Goal: Information Seeking & Learning: Learn about a topic

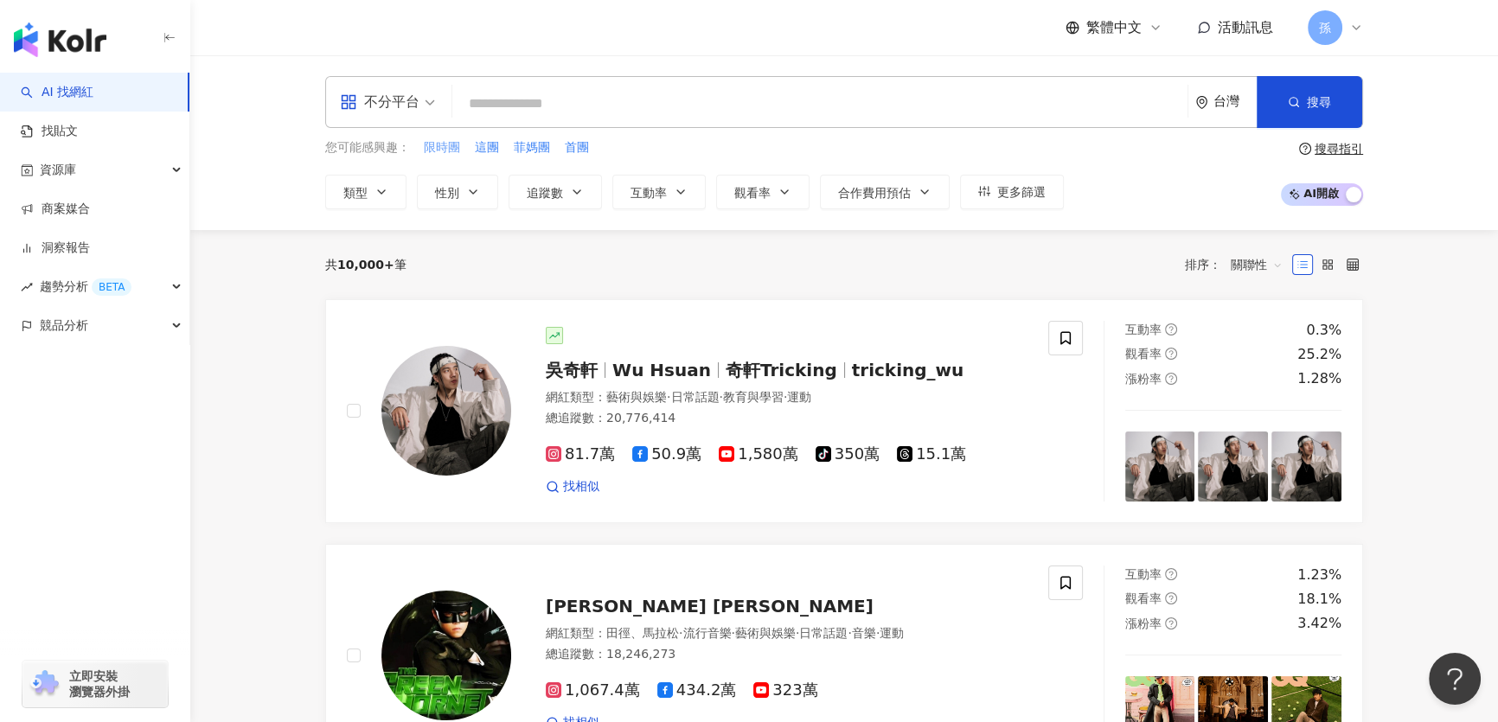
click at [444, 149] on span "限時團" at bounding box center [442, 147] width 36 height 17
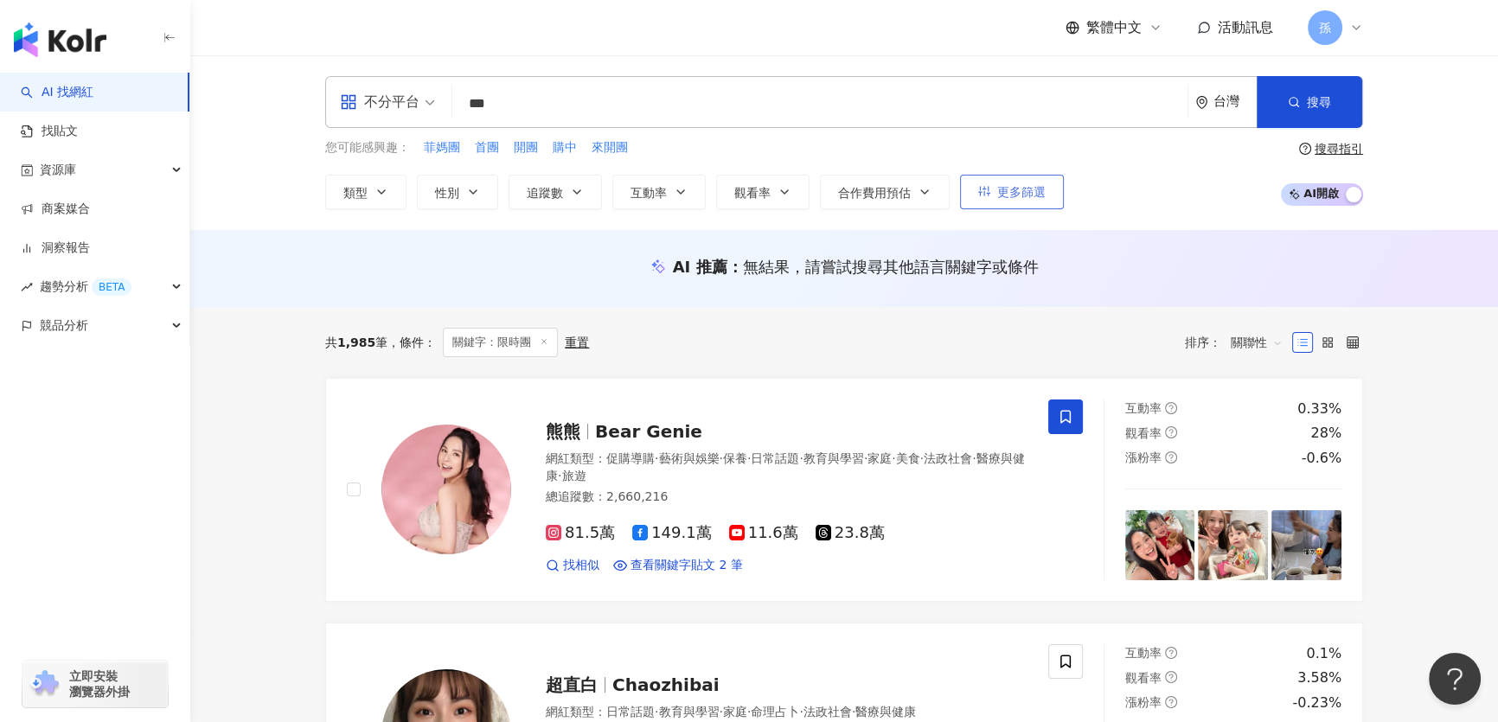
click at [1033, 196] on span "更多篩選" at bounding box center [1021, 192] width 48 height 14
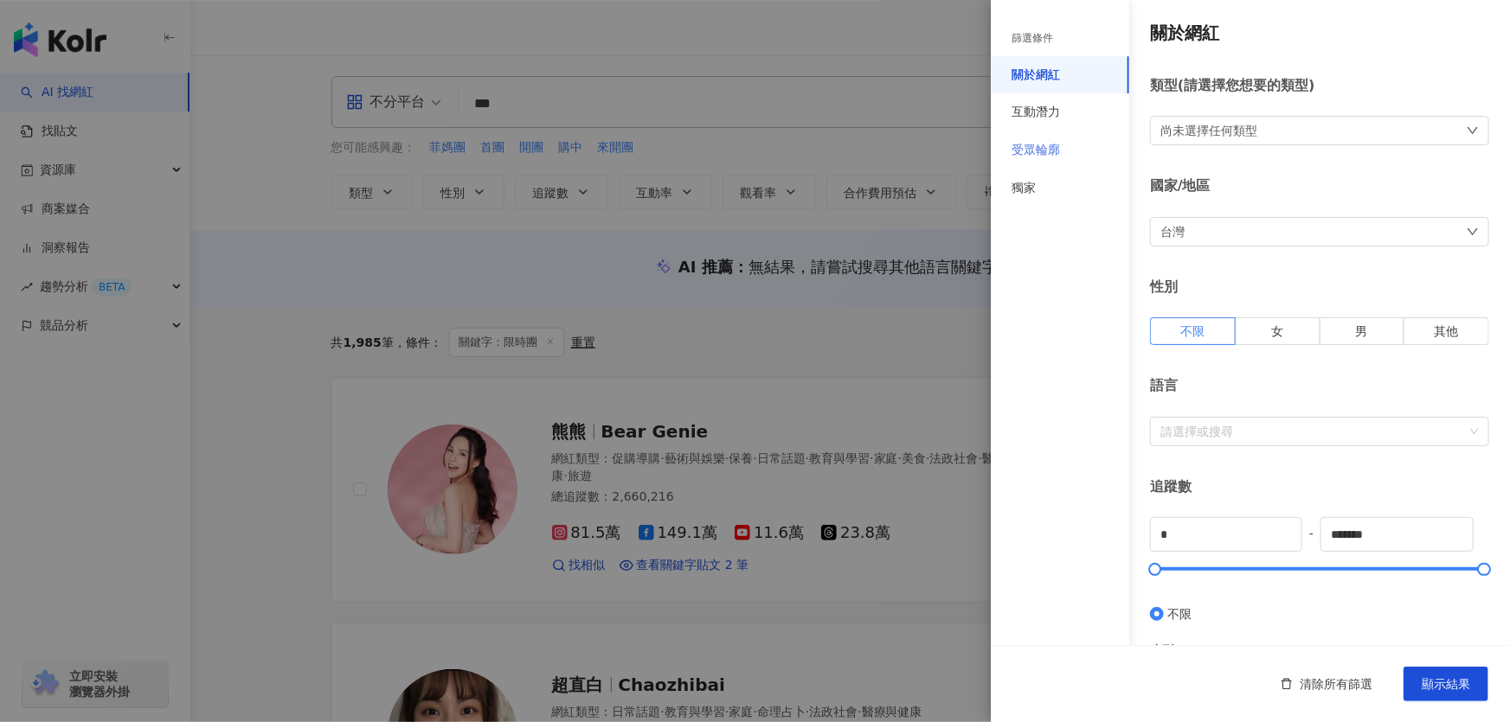
click at [1045, 158] on div "受眾輪廓" at bounding box center [1060, 150] width 138 height 38
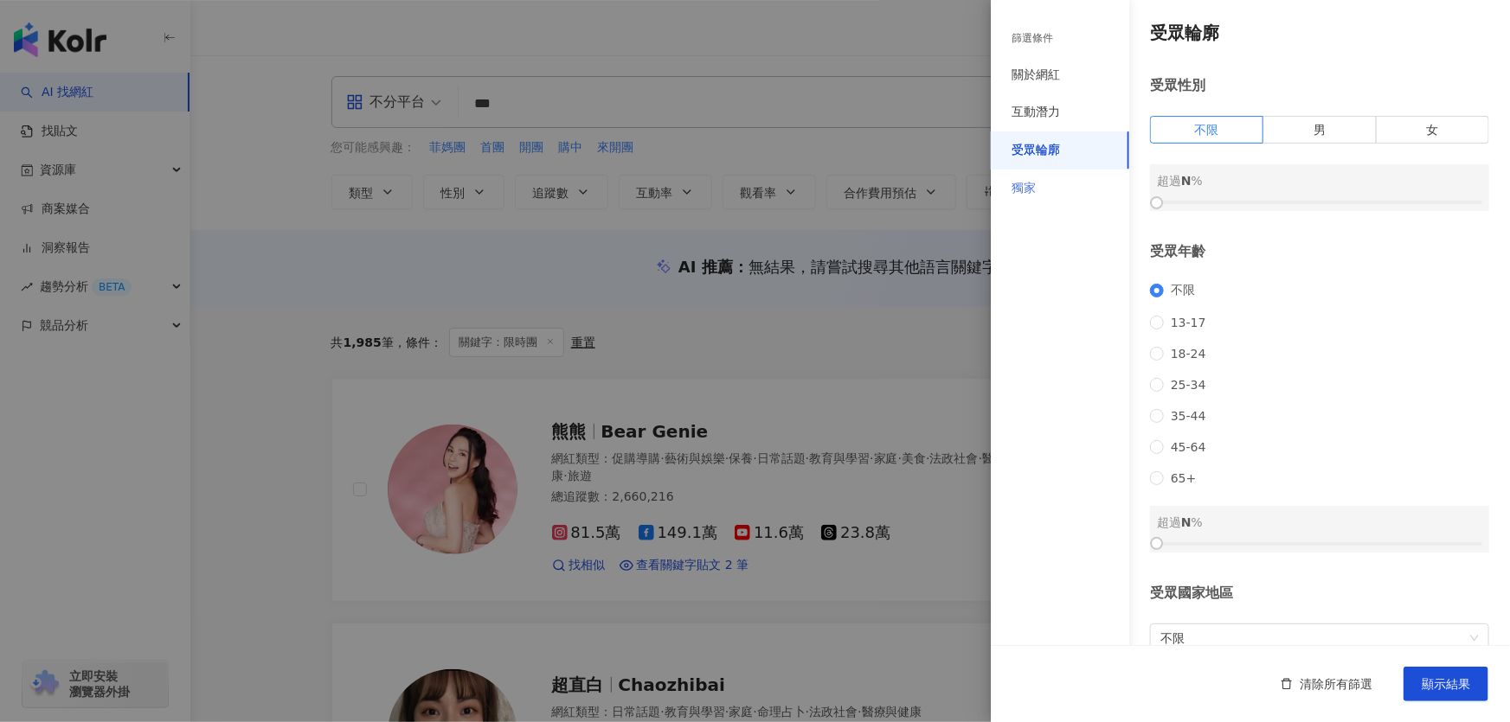
click at [1059, 196] on div "獨家" at bounding box center [1060, 189] width 138 height 38
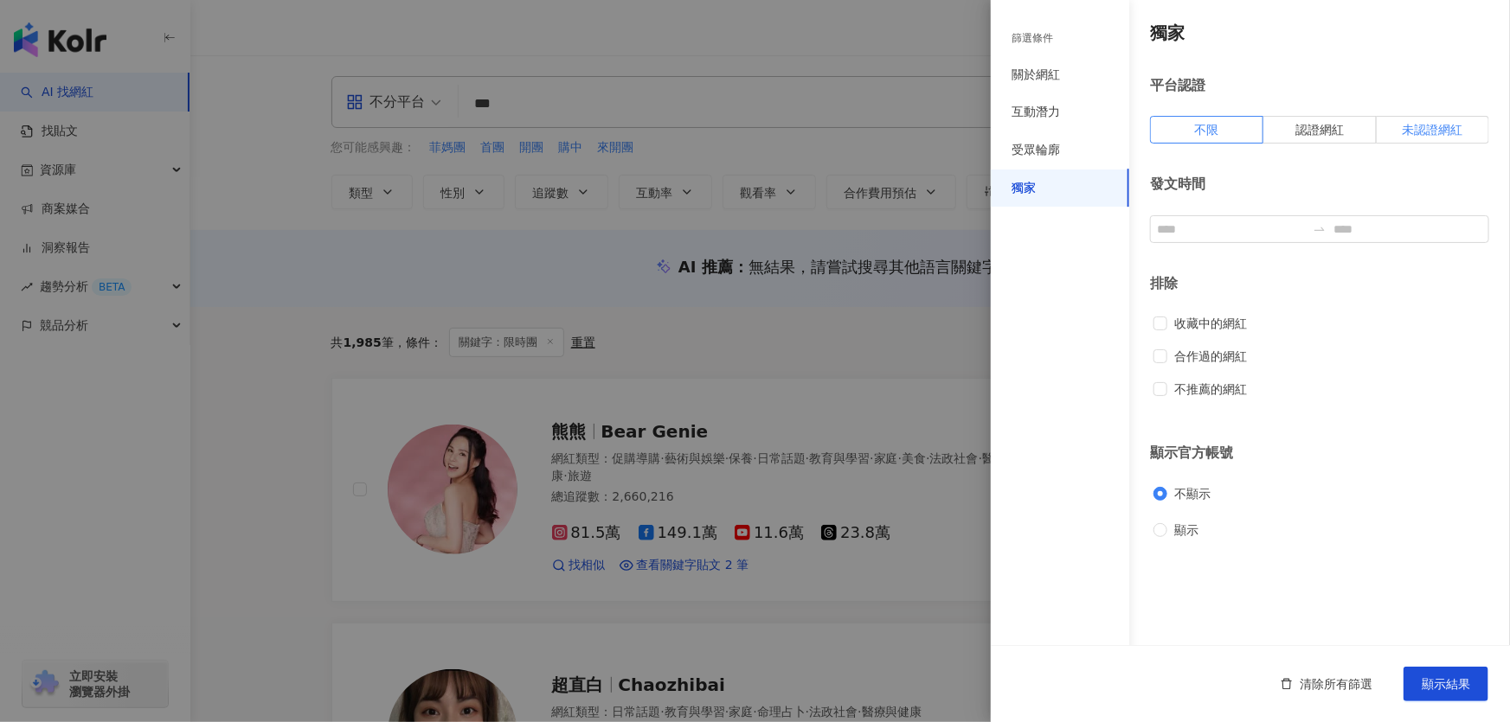
click at [1414, 137] on span "未認證網紅" at bounding box center [1431, 130] width 61 height 14
click at [1216, 132] on span "不限" at bounding box center [1207, 130] width 24 height 14
click at [1181, 329] on span "收藏中的網紅" at bounding box center [1210, 323] width 87 height 19
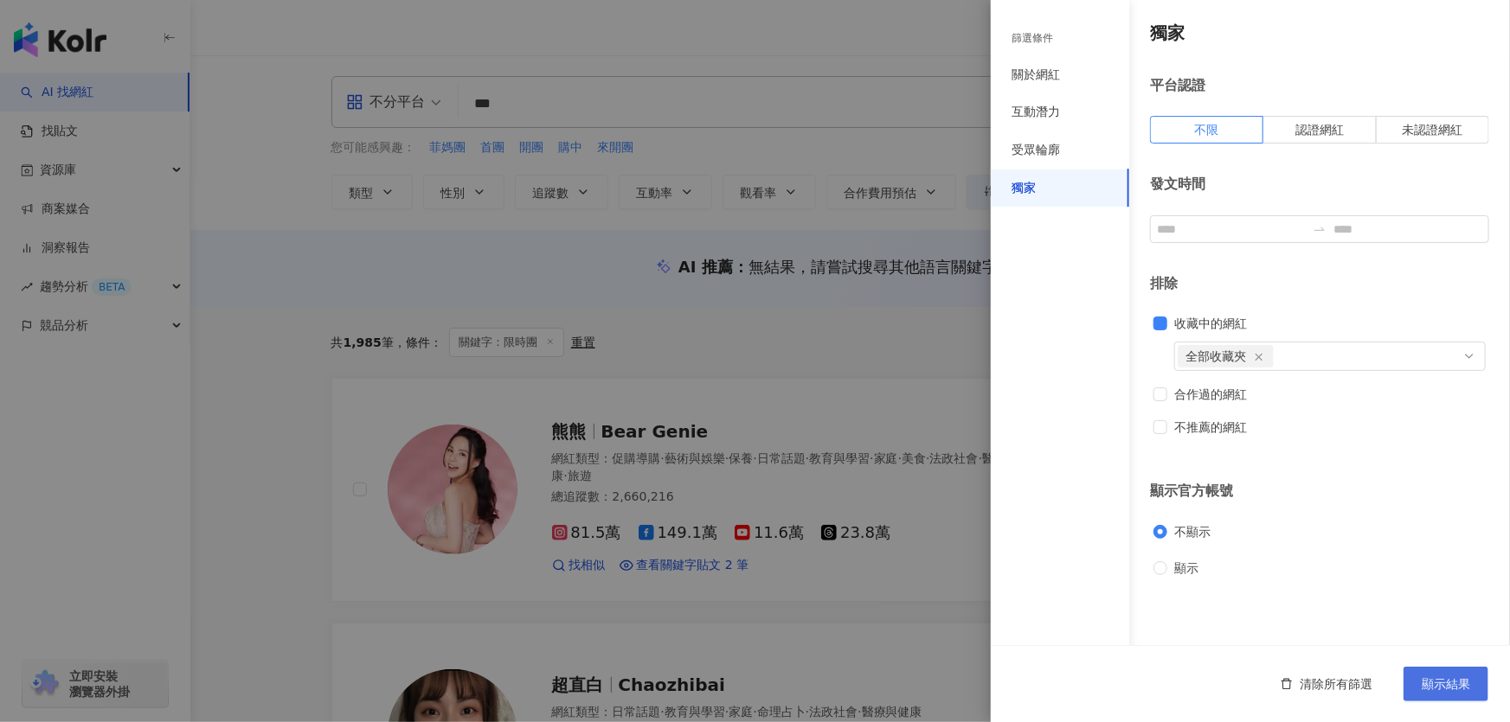
click at [1463, 690] on span "顯示結果" at bounding box center [1445, 684] width 48 height 14
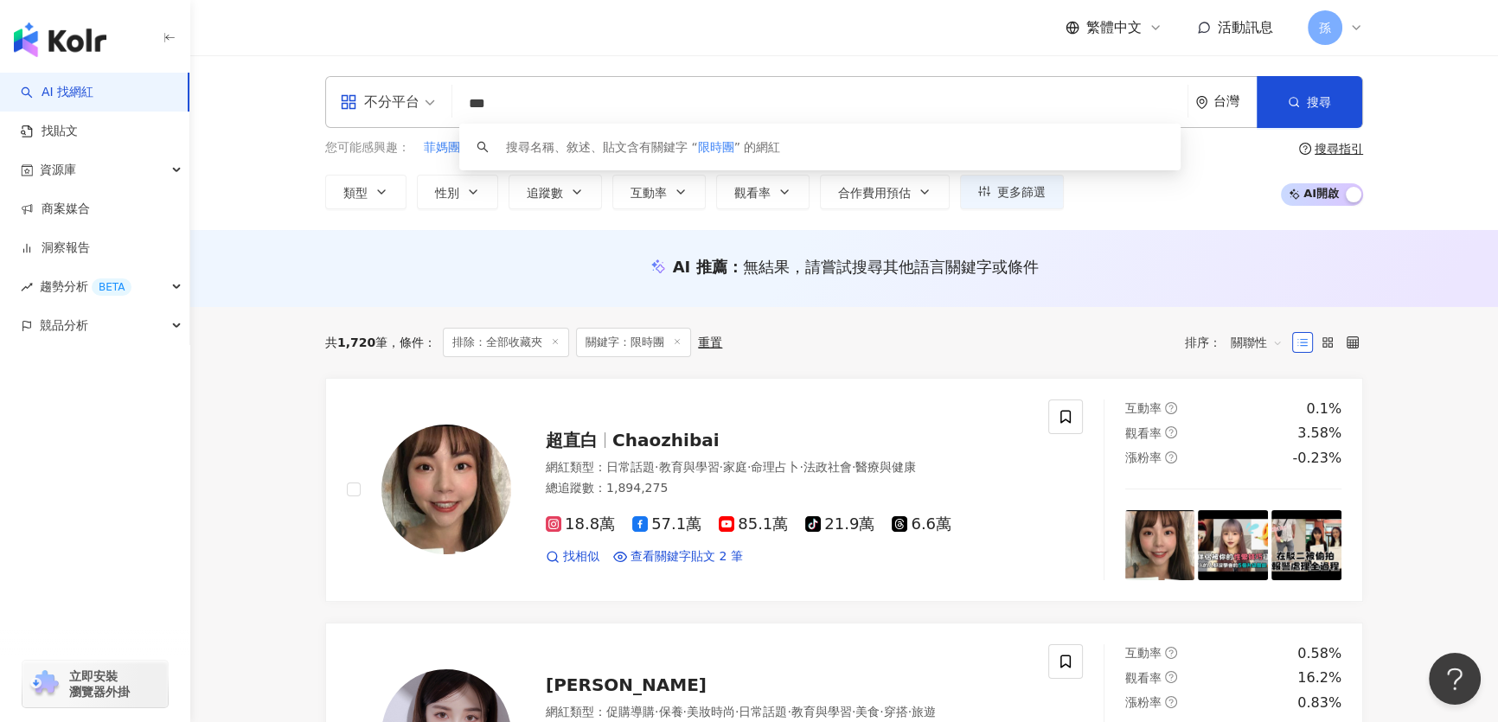
drag, startPoint x: 538, startPoint y: 109, endPoint x: 406, endPoint y: 103, distance: 132.5
click at [406, 103] on div "不分平台 *** 台灣 搜尋 keyword 搜尋名稱、敘述、貼文含有關鍵字 “ 限時團 ” 的網紅" at bounding box center [844, 102] width 1038 height 52
click at [522, 109] on input "***" at bounding box center [820, 103] width 722 height 33
drag, startPoint x: 532, startPoint y: 99, endPoint x: 383, endPoint y: 102, distance: 148.8
click at [383, 102] on div "不分平台 *** 台灣 搜尋 keyword 搜尋名稱、敘述、貼文含有關鍵字 “ 限時團 ” 的網紅" at bounding box center [844, 102] width 1038 height 52
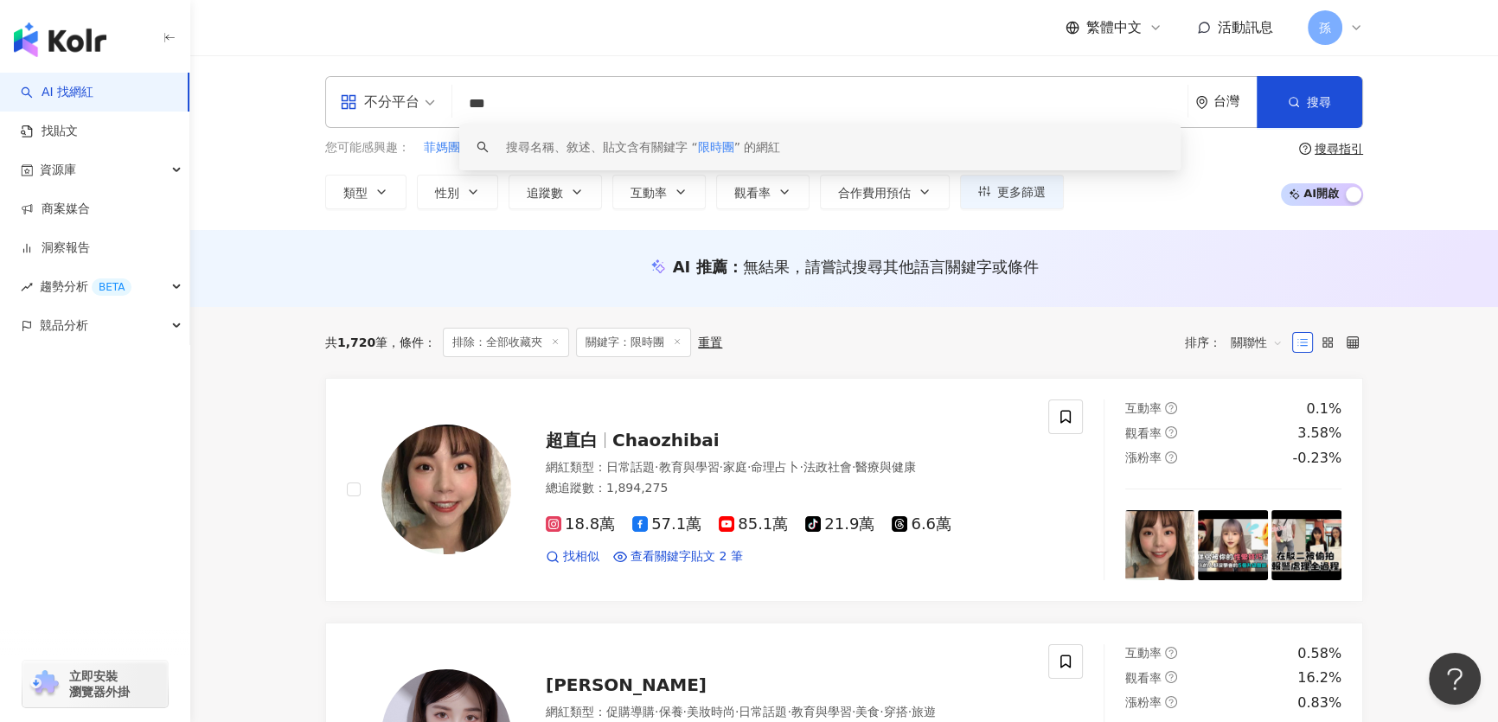
paste input "search"
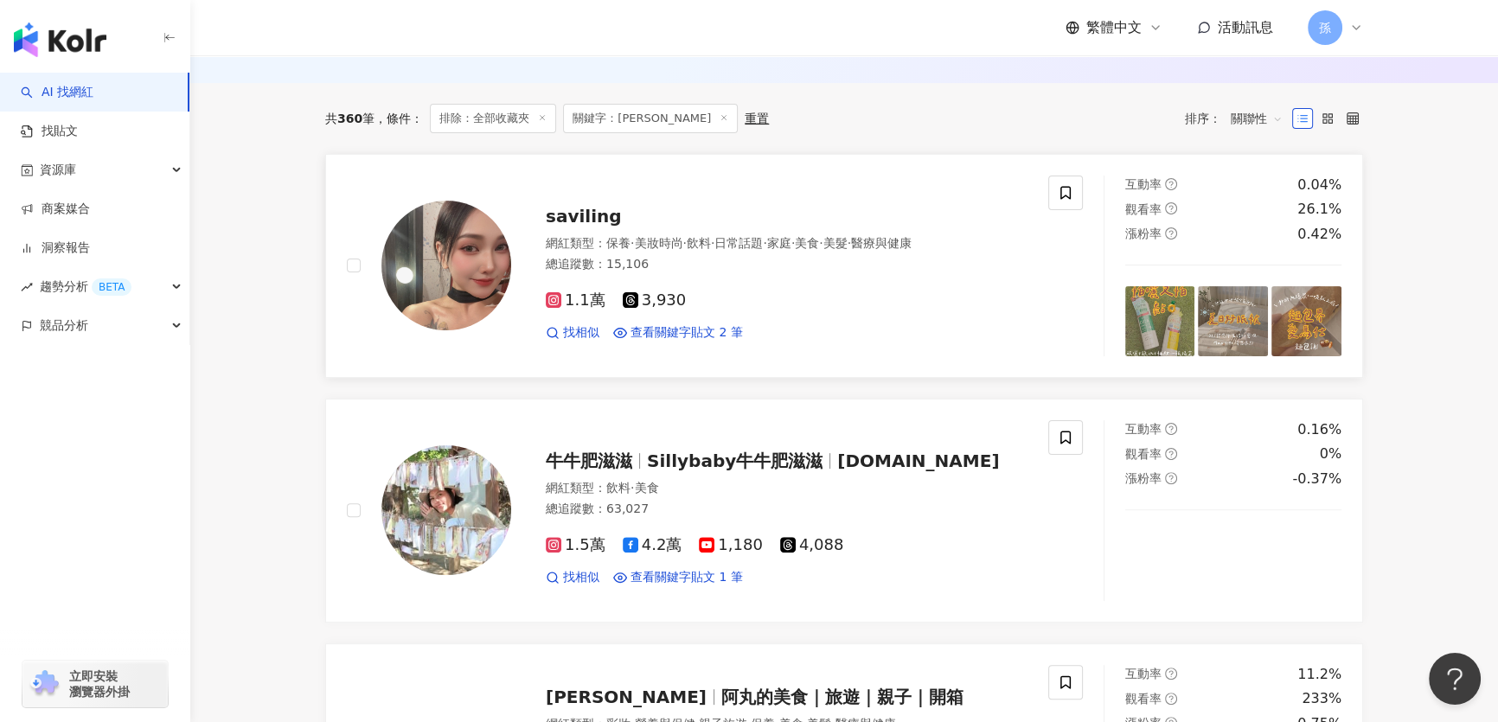
scroll to position [562, 0]
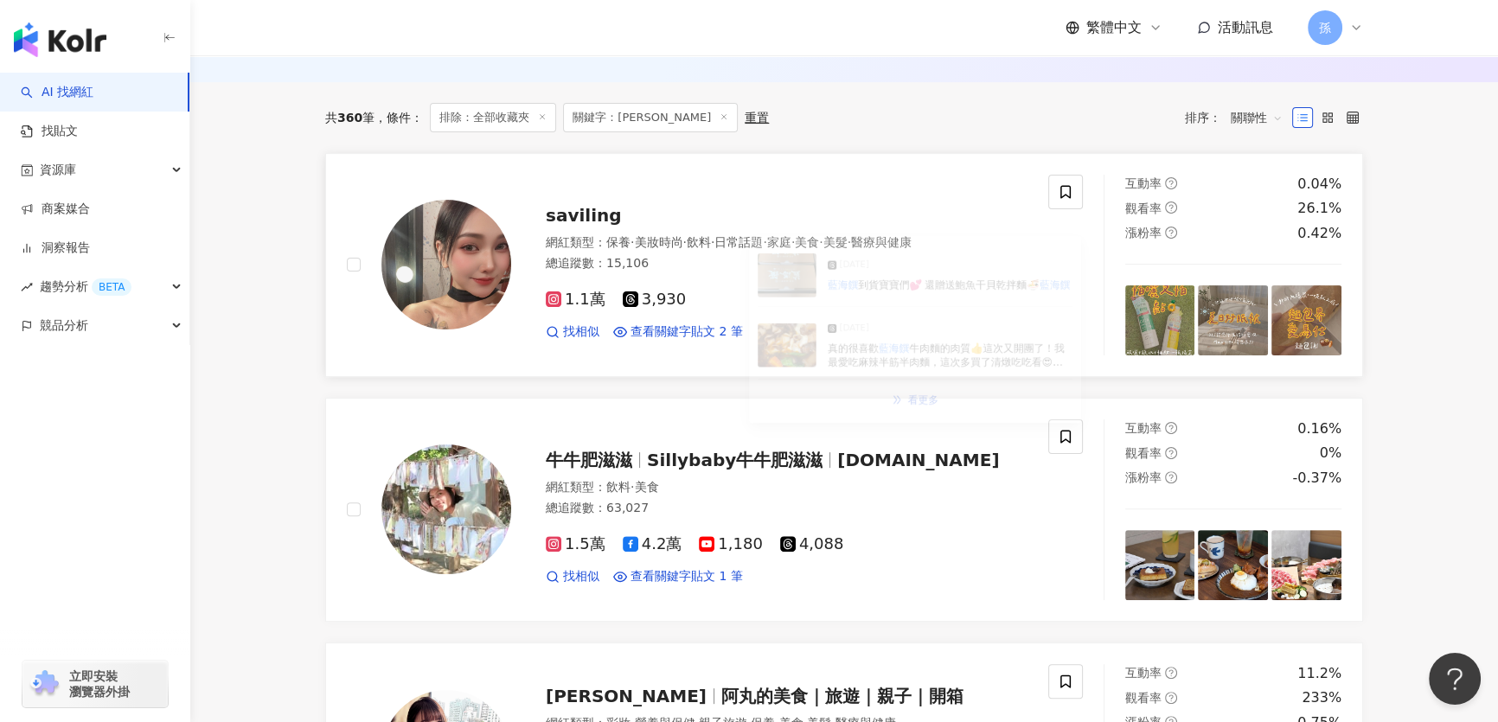
type input "***"
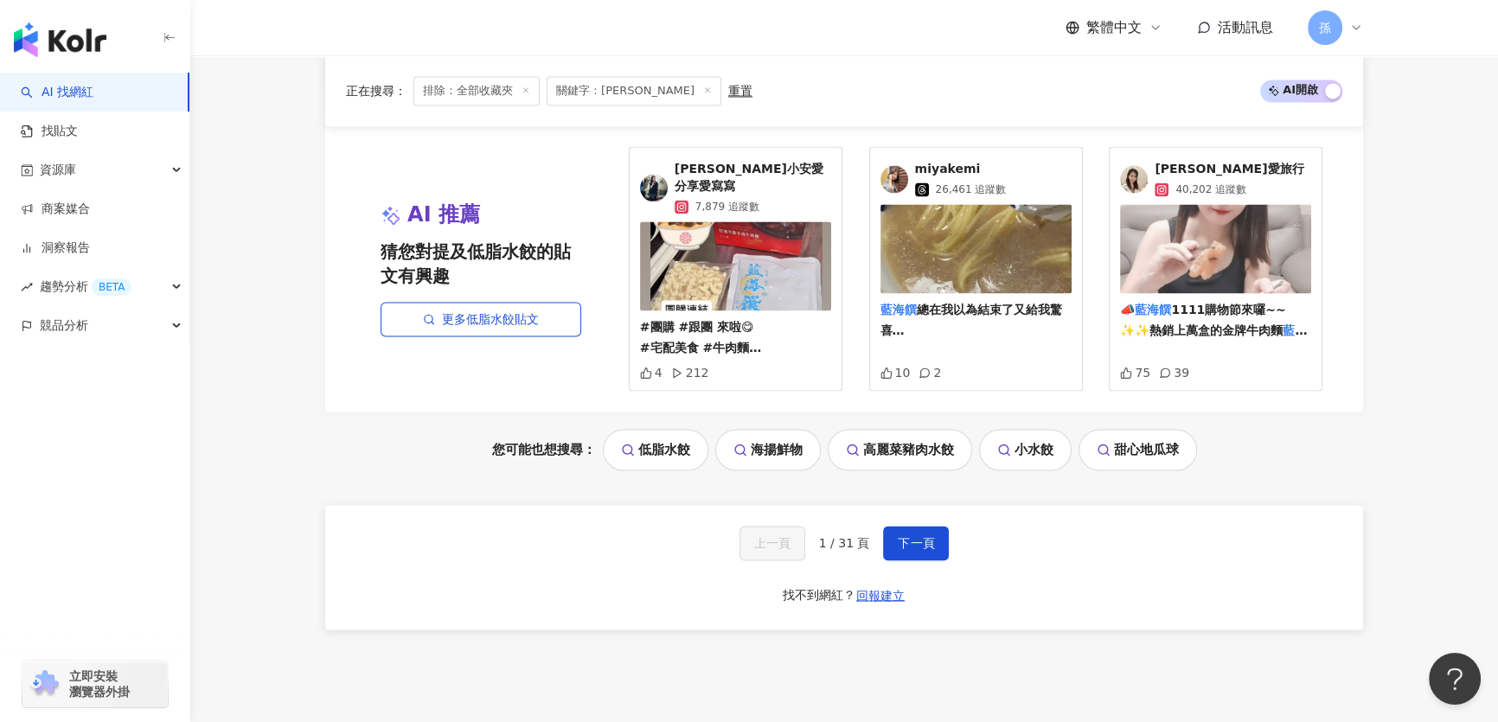
scroll to position [3550, 0]
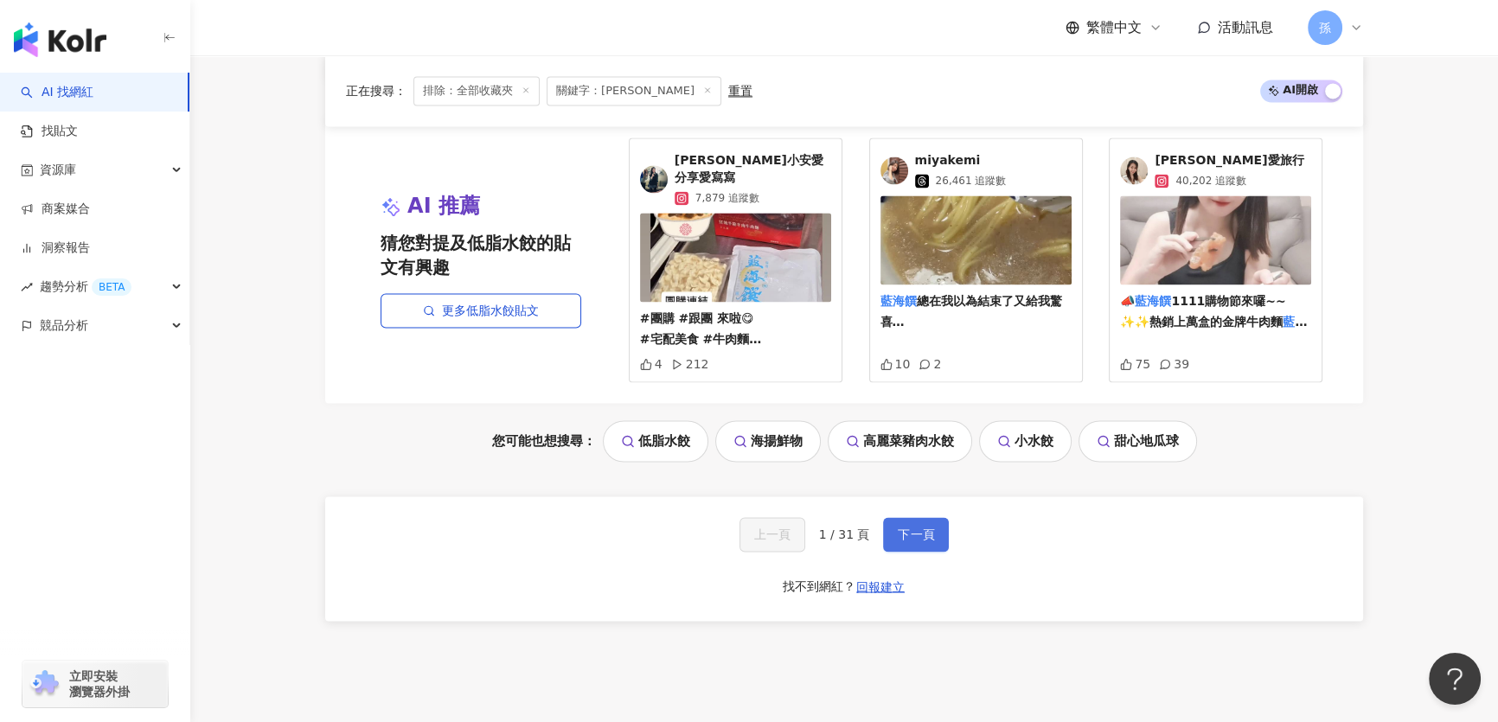
click at [904, 528] on span "下一頁" at bounding box center [916, 535] width 36 height 14
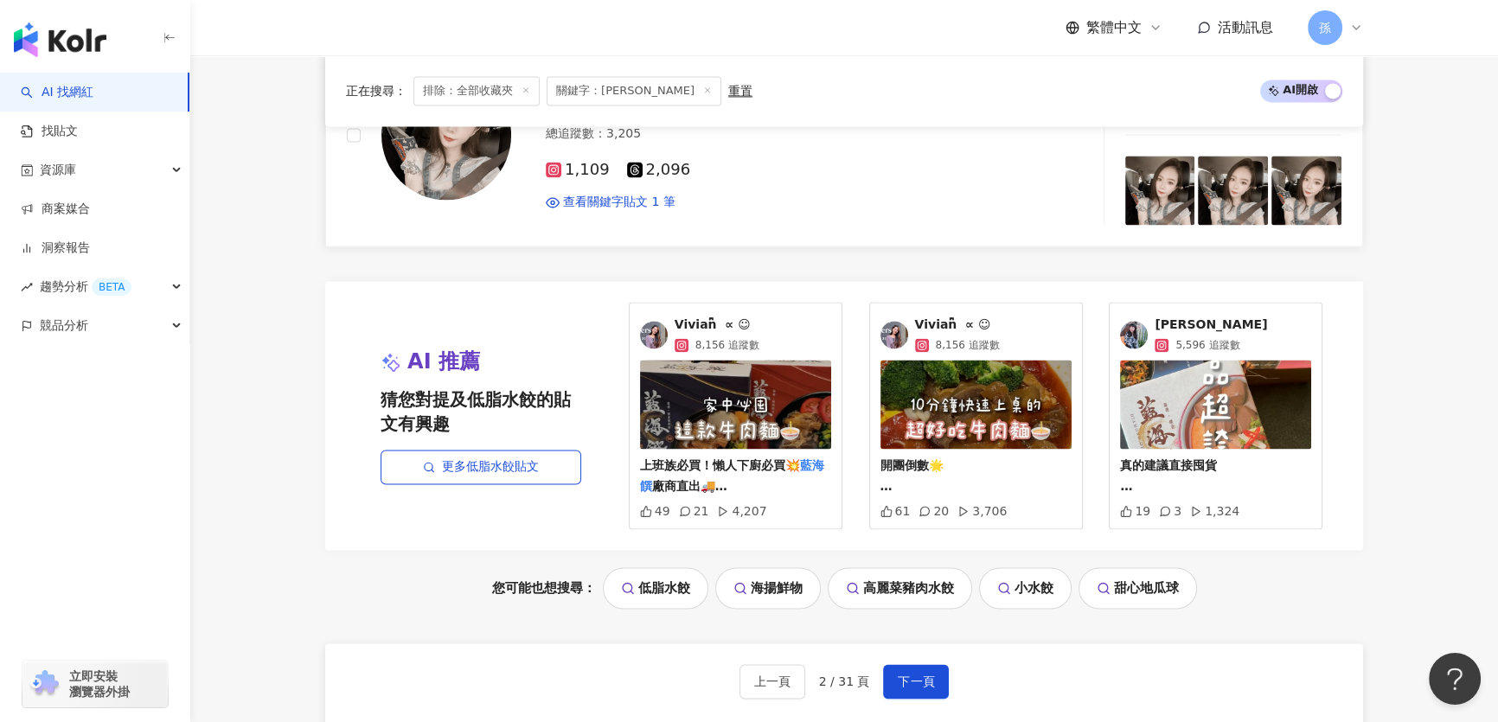
scroll to position [3617, 0]
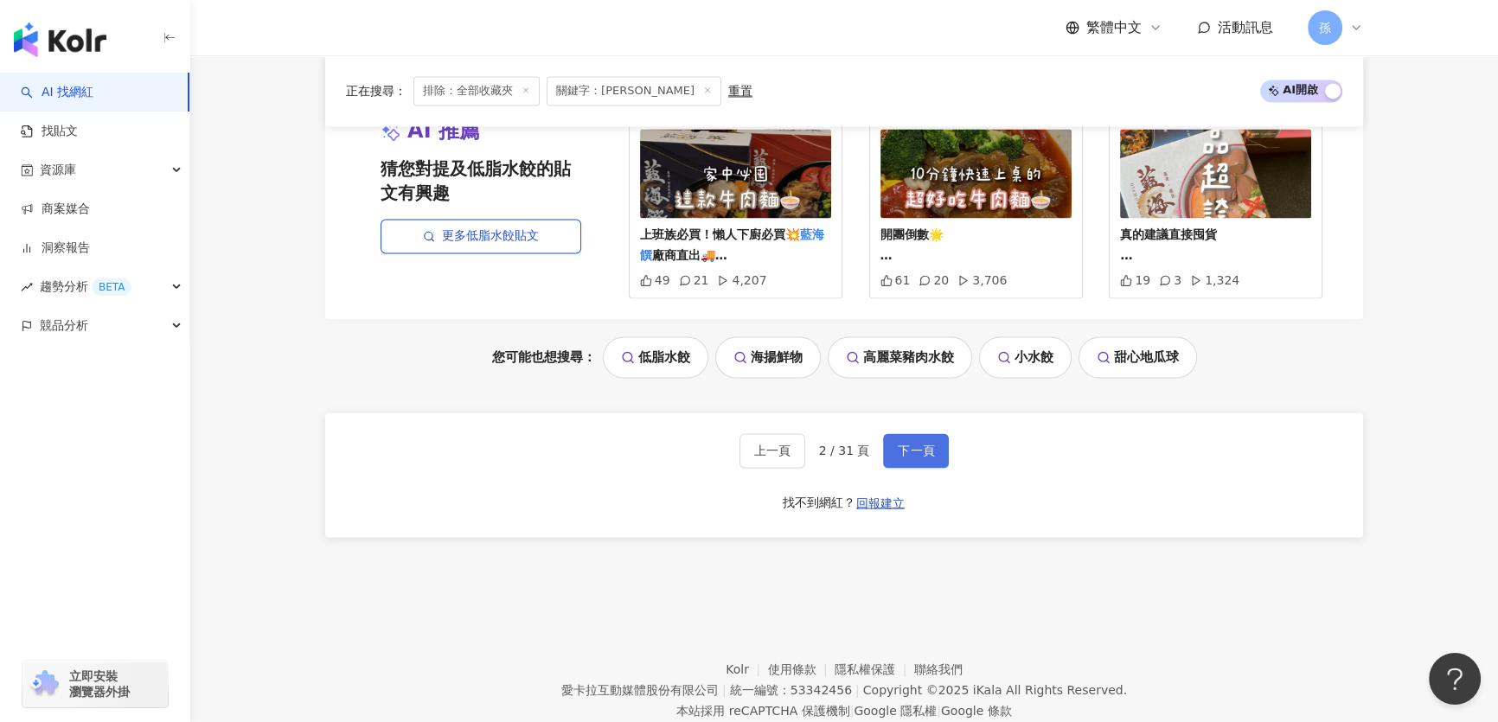
click at [908, 452] on span "下一頁" at bounding box center [916, 451] width 36 height 14
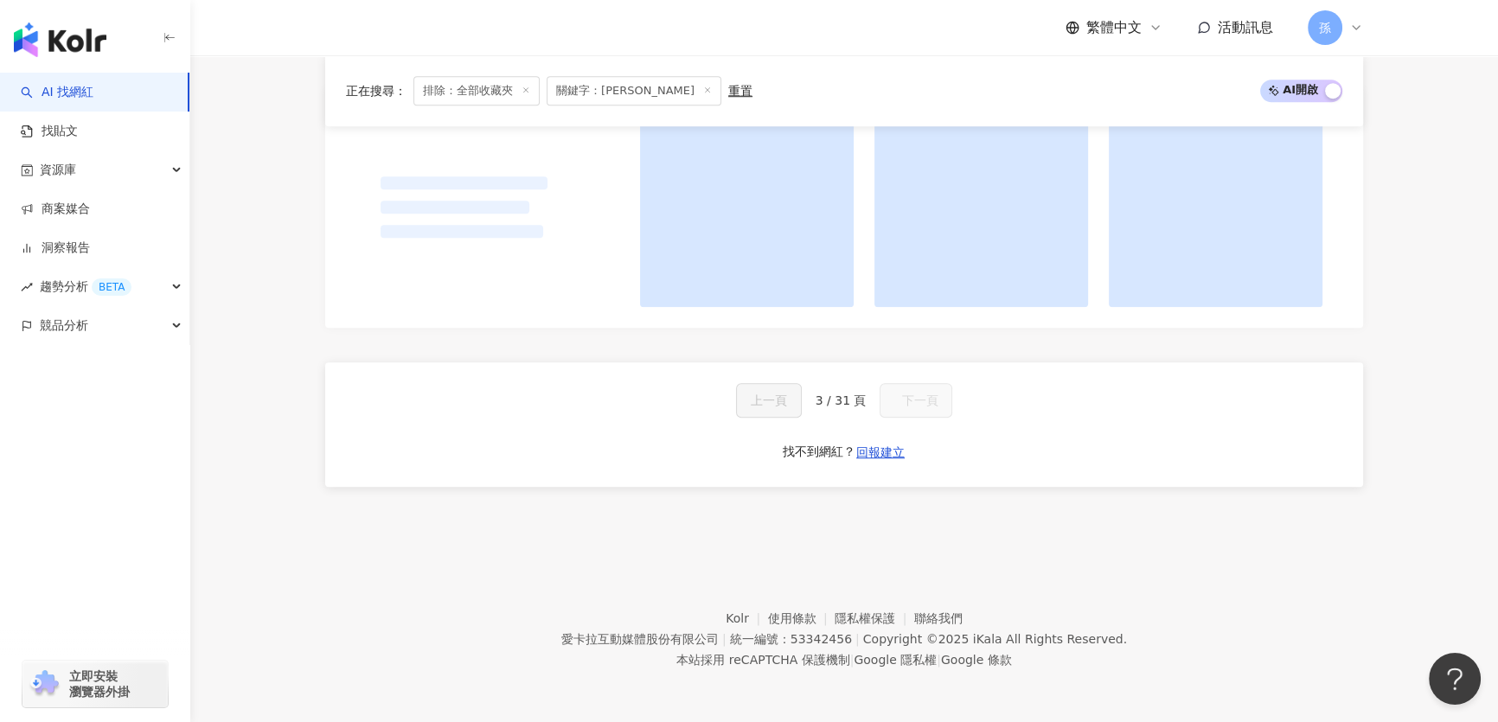
scroll to position [1644, 0]
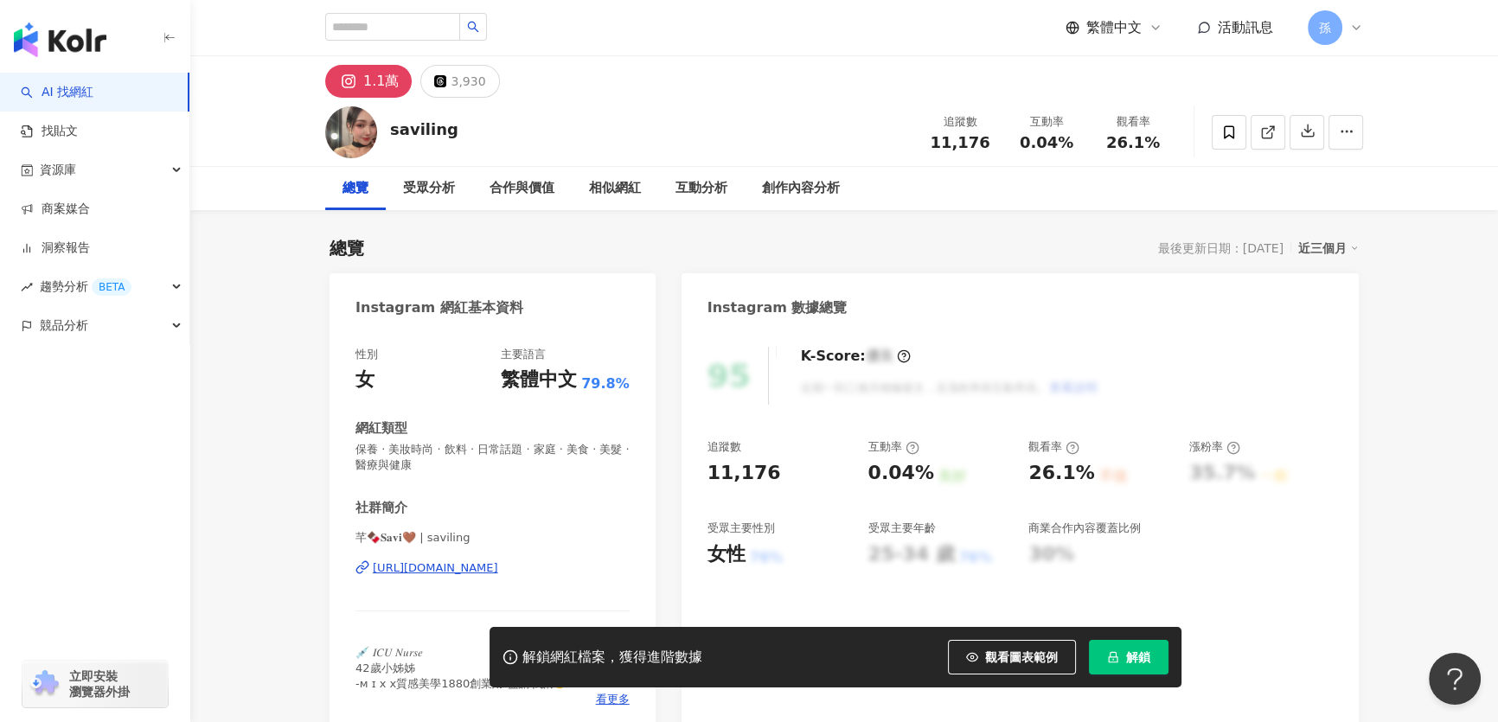
click at [461, 571] on div "https://www.instagram.com/saviling/" at bounding box center [435, 569] width 125 height 16
click at [1235, 135] on icon at bounding box center [1230, 133] width 16 height 16
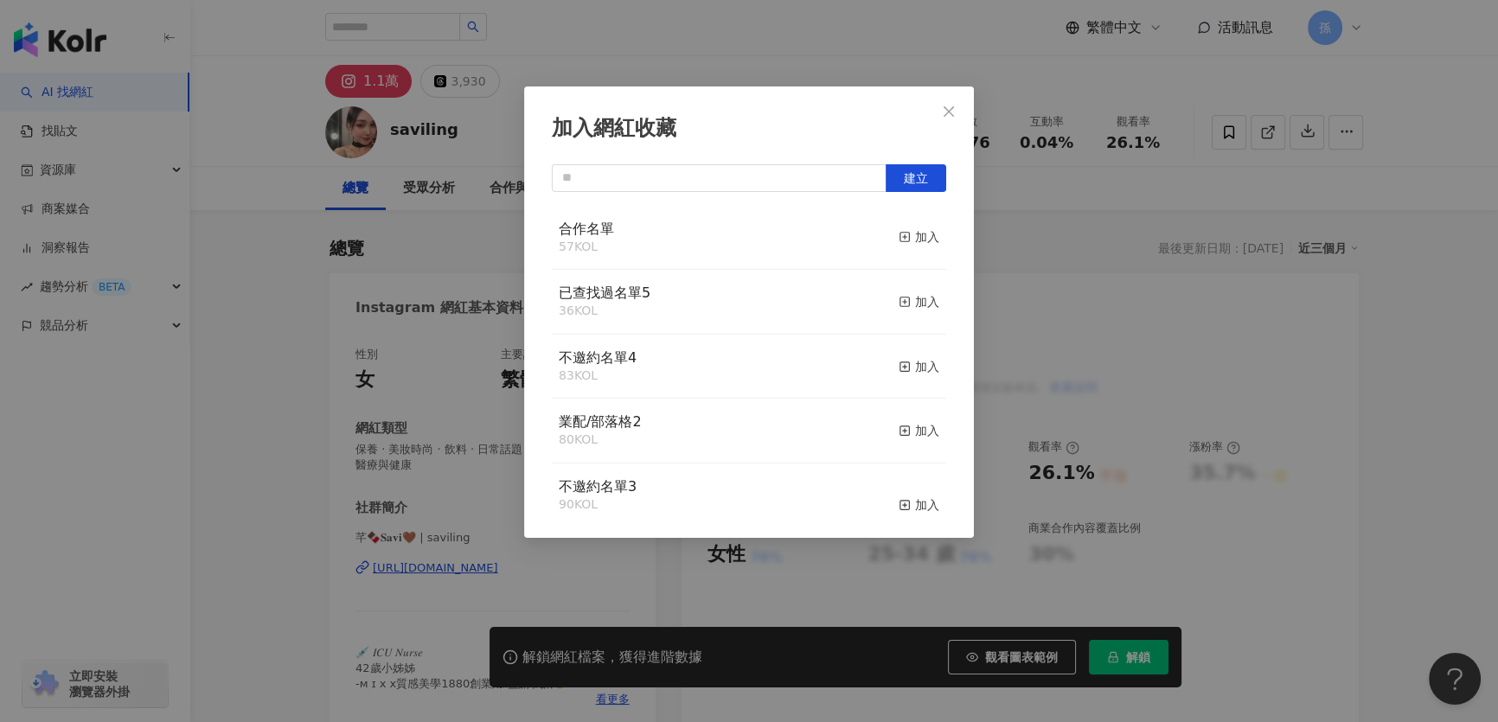
click at [905, 360] on div "加入" at bounding box center [919, 366] width 41 height 19
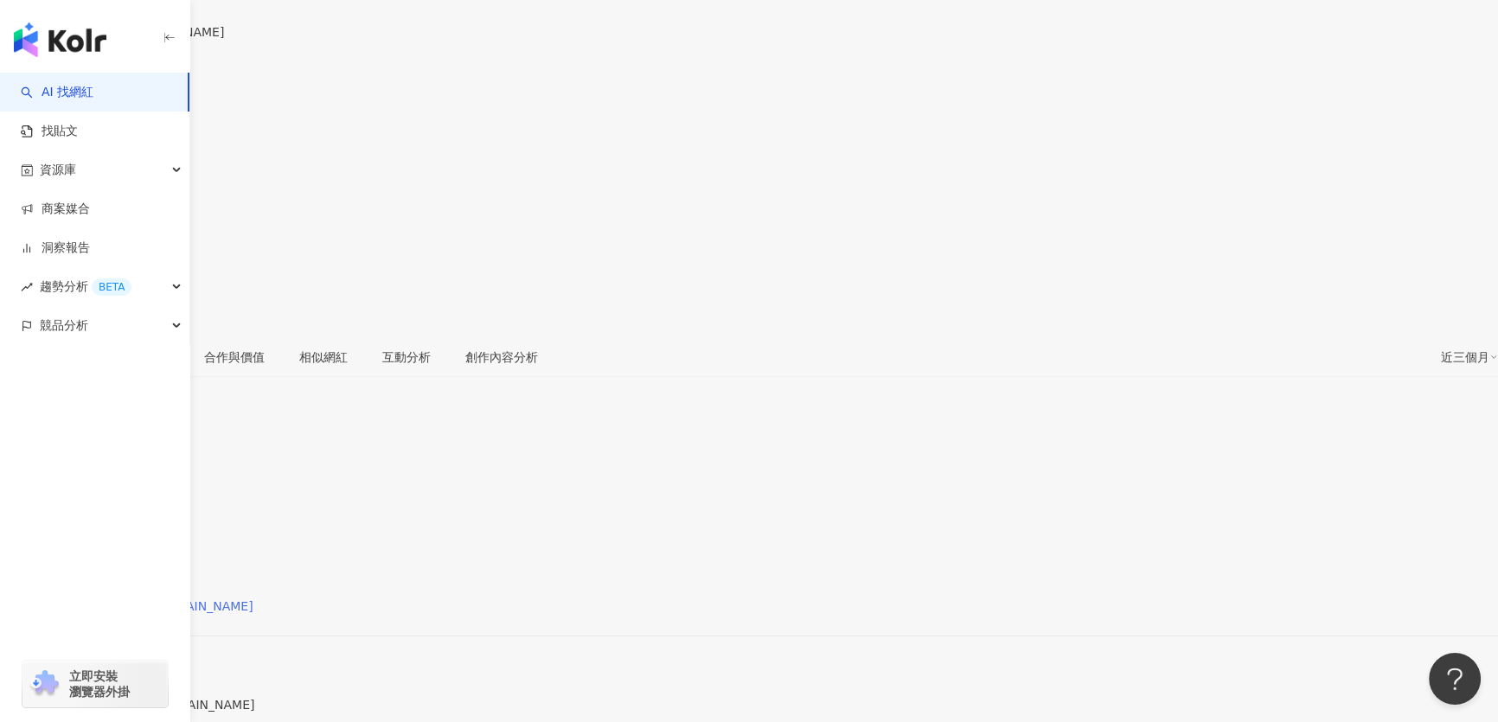
click at [253, 600] on div "https://www.instagram.com/sillybaby.tw/" at bounding box center [135, 607] width 236 height 14
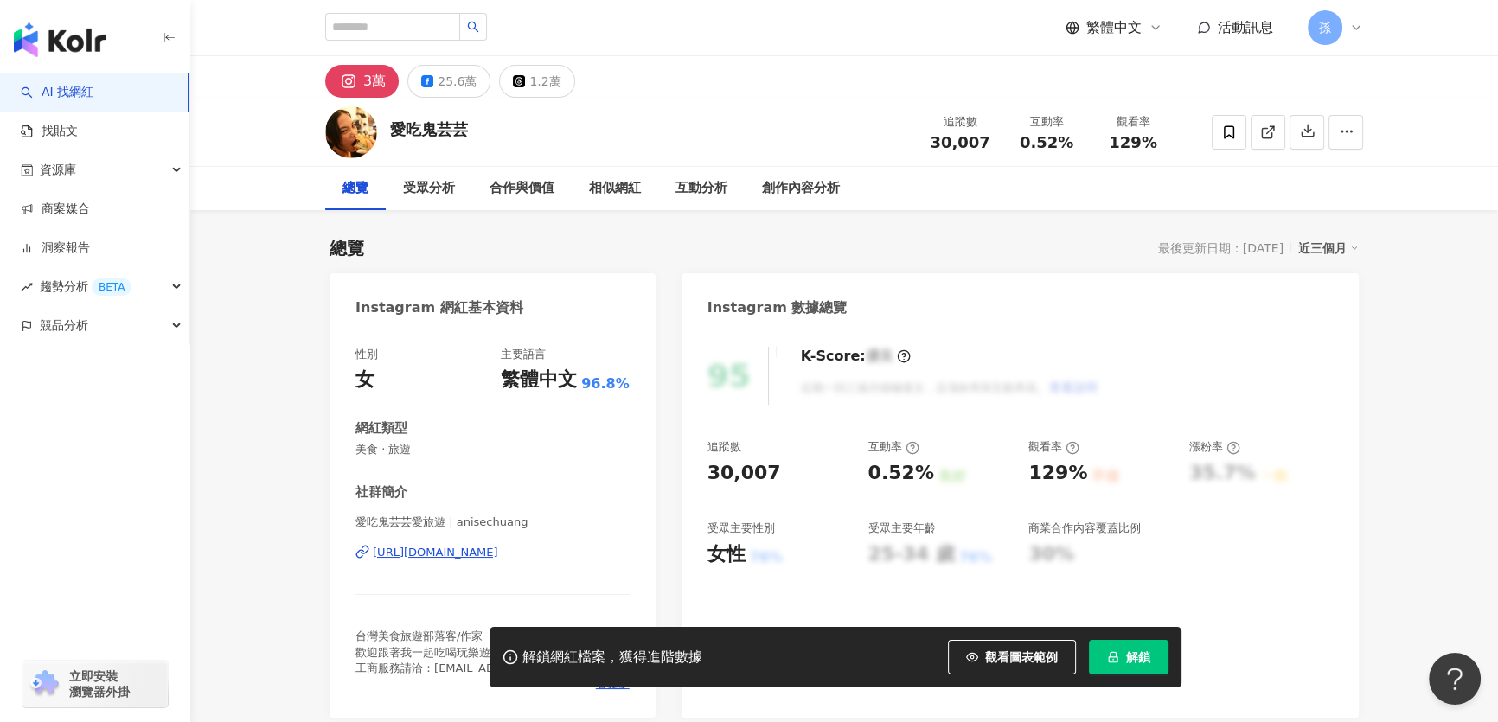
click at [491, 555] on div "https://www.instagram.com/anisechuang/" at bounding box center [435, 553] width 125 height 16
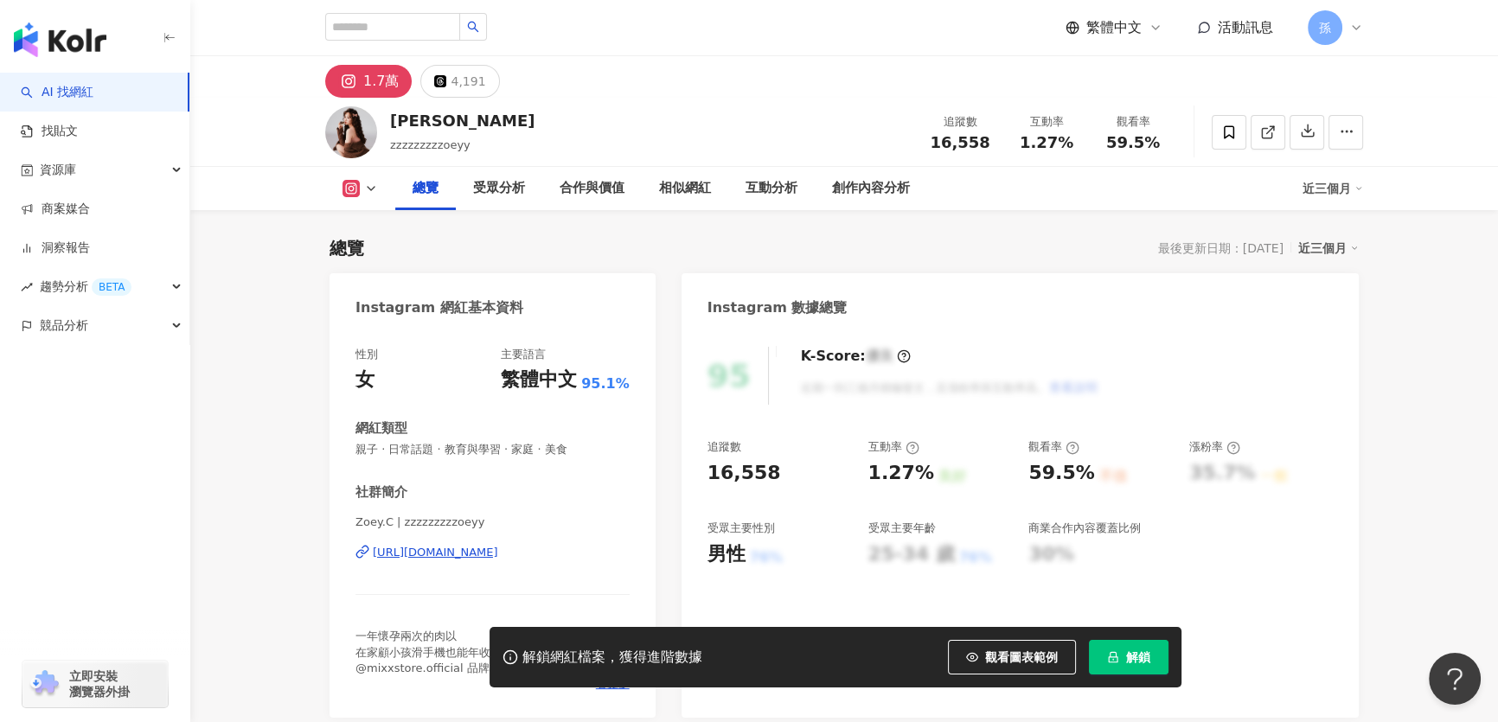
click at [498, 552] on div "https://www.instagram.com/zzzzzzzzzoeyy/" at bounding box center [435, 553] width 125 height 16
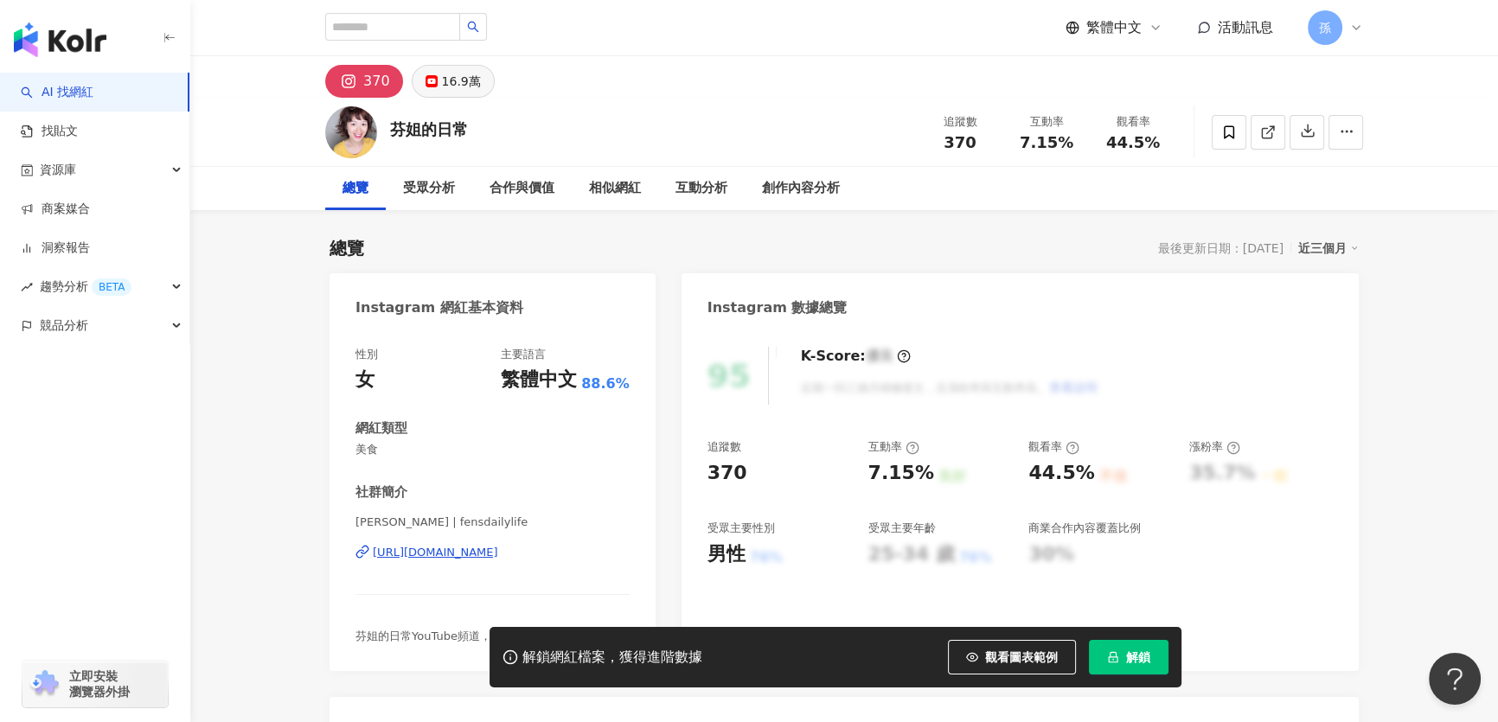
click at [459, 83] on div "16.9萬" at bounding box center [461, 81] width 39 height 24
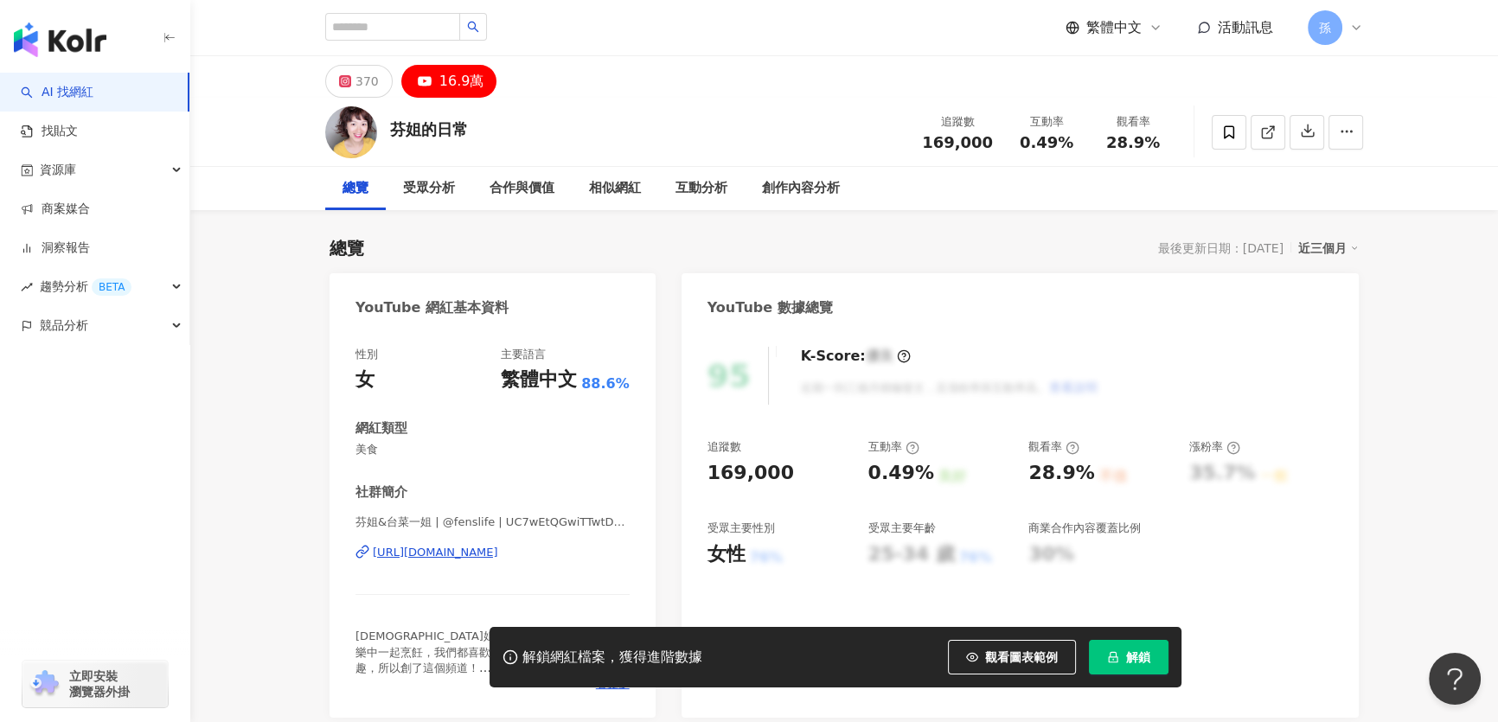
click at [498, 555] on div "[URL][DOMAIN_NAME]" at bounding box center [435, 553] width 125 height 16
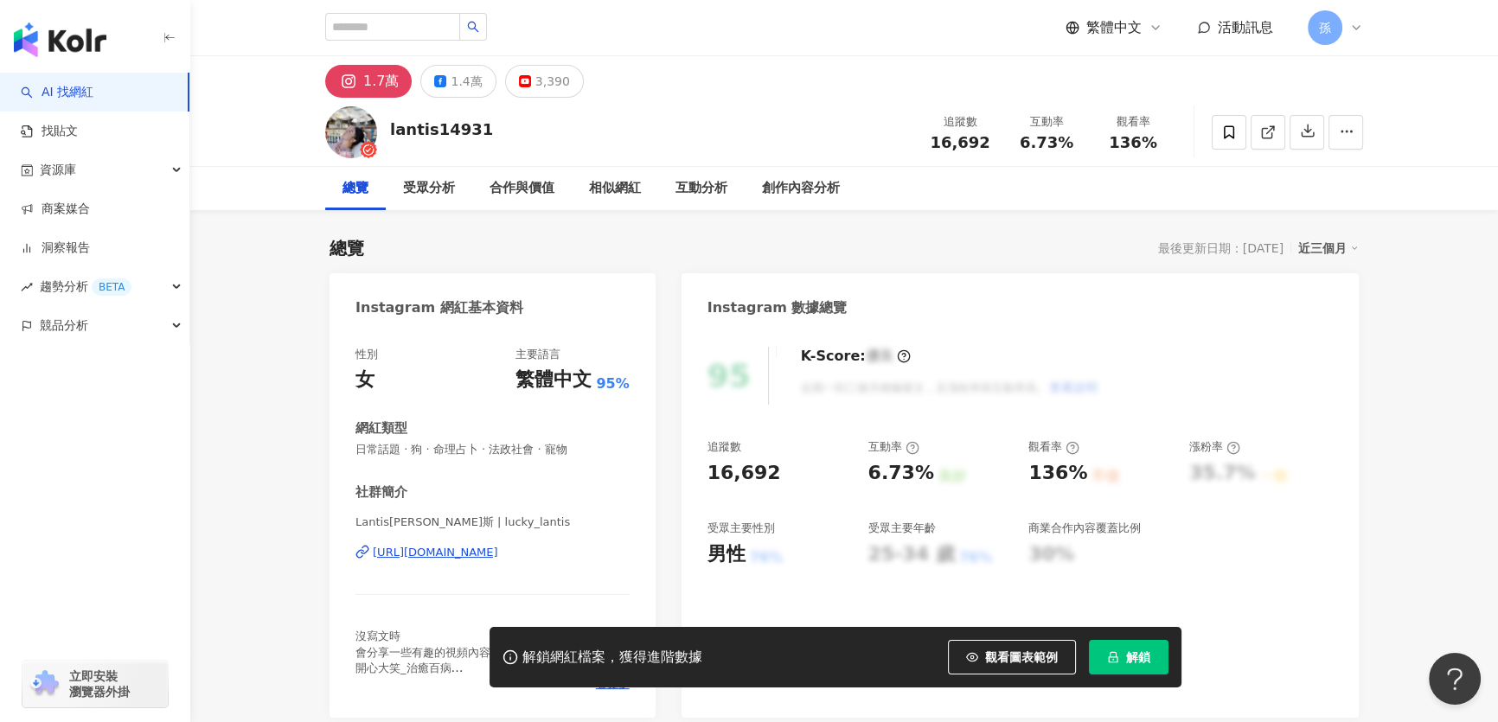
click at [498, 554] on div "https://www.instagram.com/lucky_lantis/" at bounding box center [435, 553] width 125 height 16
